Goal: Information Seeking & Learning: Find specific fact

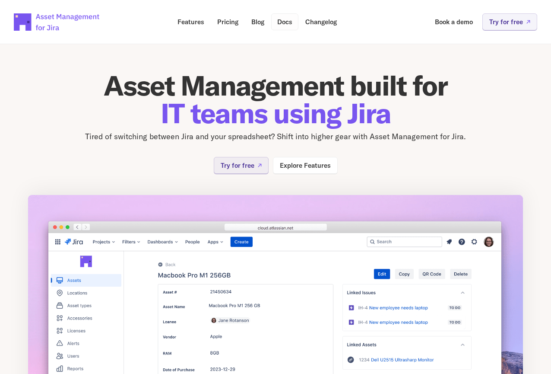
click at [288, 19] on p "Docs" at bounding box center [284, 22] width 15 height 6
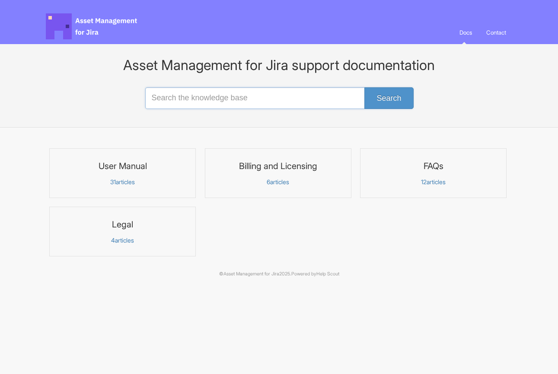
click at [258, 99] on input "Search the knowledge base" at bounding box center [279, 98] width 268 height 22
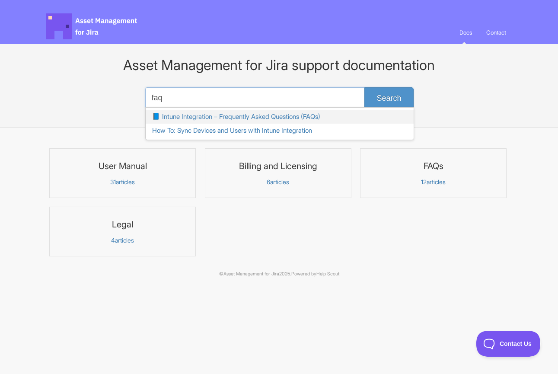
type input "faq"
click at [252, 114] on link "📘 Intune Integration – Frequently Asked Questions (FAQs)" at bounding box center [280, 117] width 268 height 14
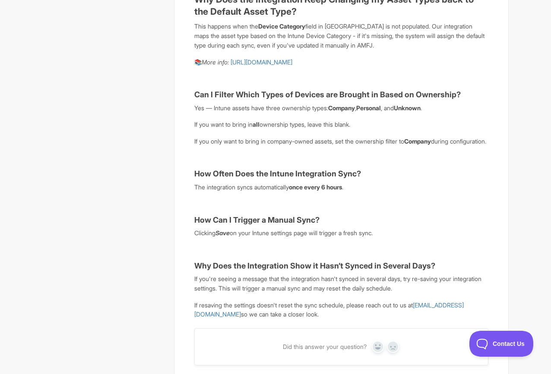
scroll to position [528, 0]
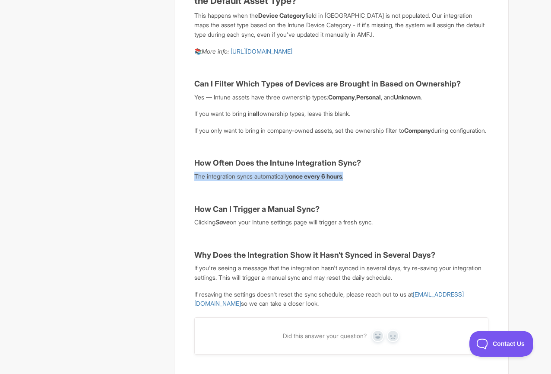
drag, startPoint x: 196, startPoint y: 193, endPoint x: 382, endPoint y: 192, distance: 186.6
click at [382, 181] on p "The integration syncs automatically once every 6 hours ." at bounding box center [341, 176] width 294 height 10
copy p "The integration syncs automatically once every 6 hours ."
